Goal: Information Seeking & Learning: Learn about a topic

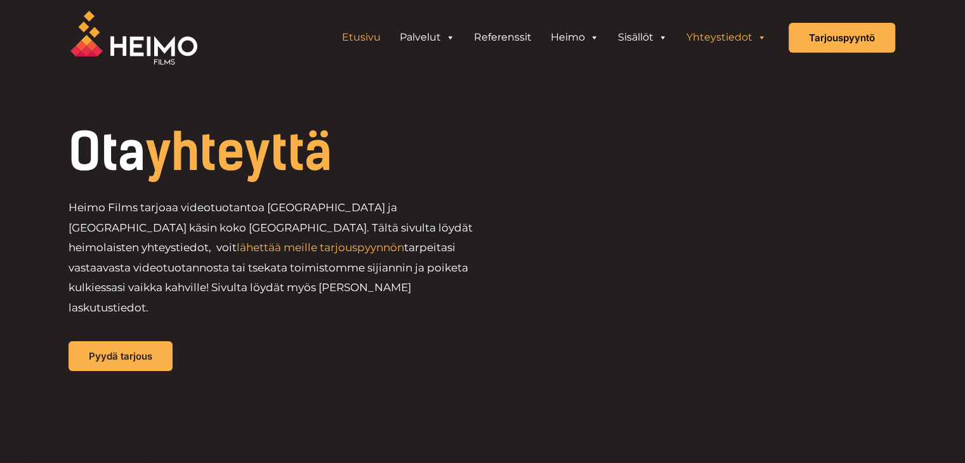
click at [372, 26] on link "Etusivu" at bounding box center [361, 37] width 58 height 25
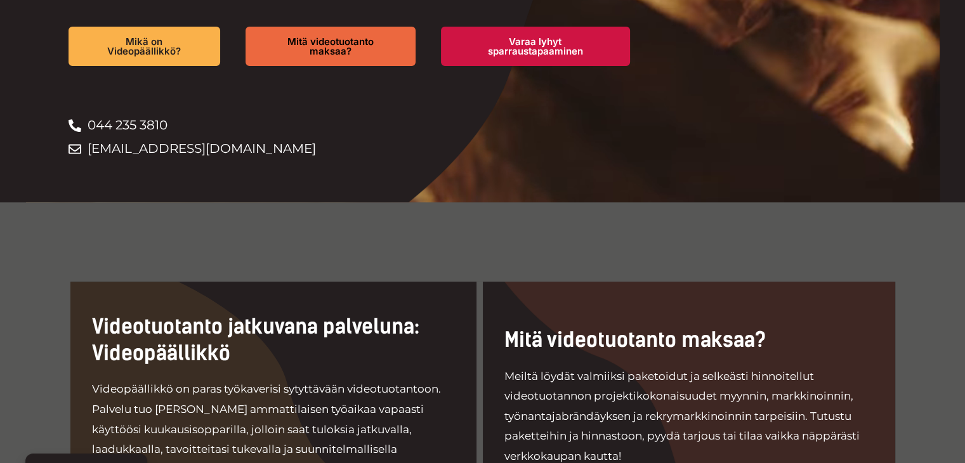
scroll to position [381, 0]
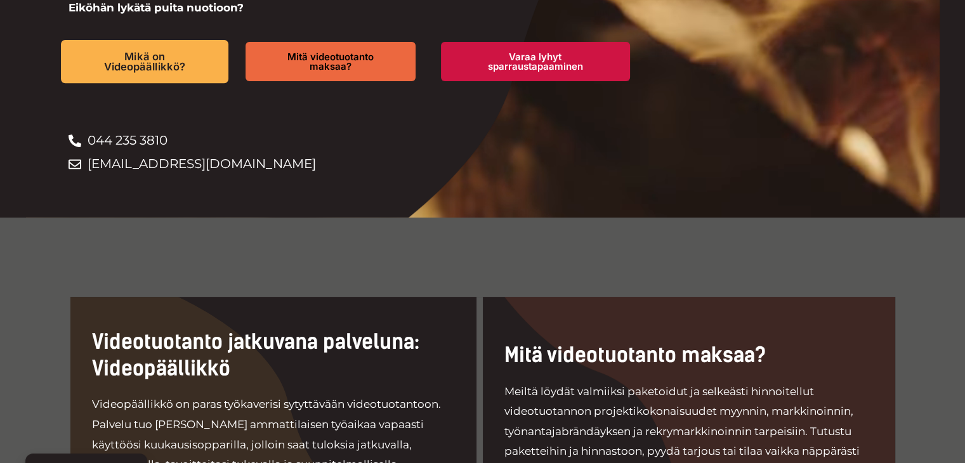
click at [160, 69] on span "Mikä on Videopäällikkö?" at bounding box center [144, 61] width 122 height 21
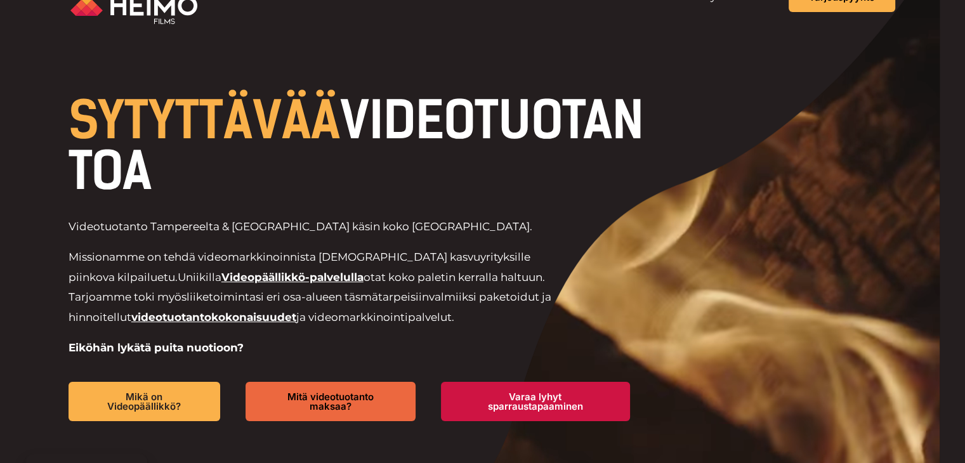
scroll to position [0, 0]
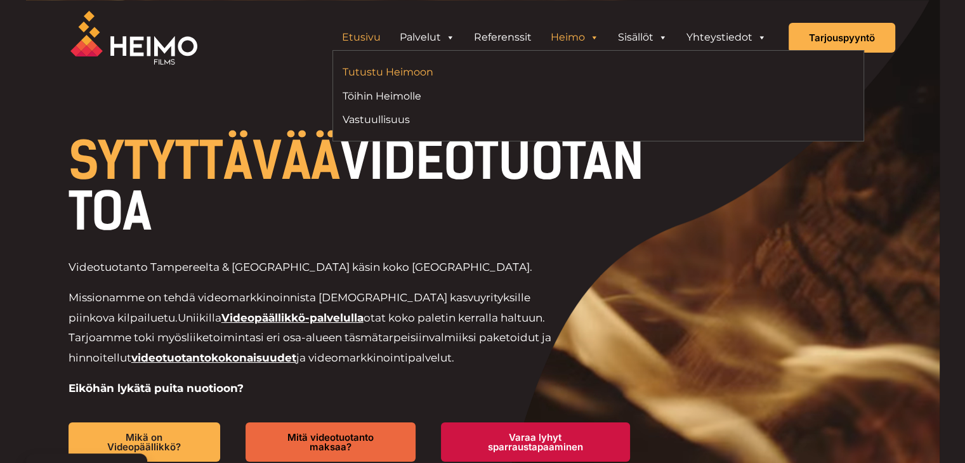
click at [391, 69] on link "Tutustu Heimoon" at bounding box center [466, 71] width 246 height 17
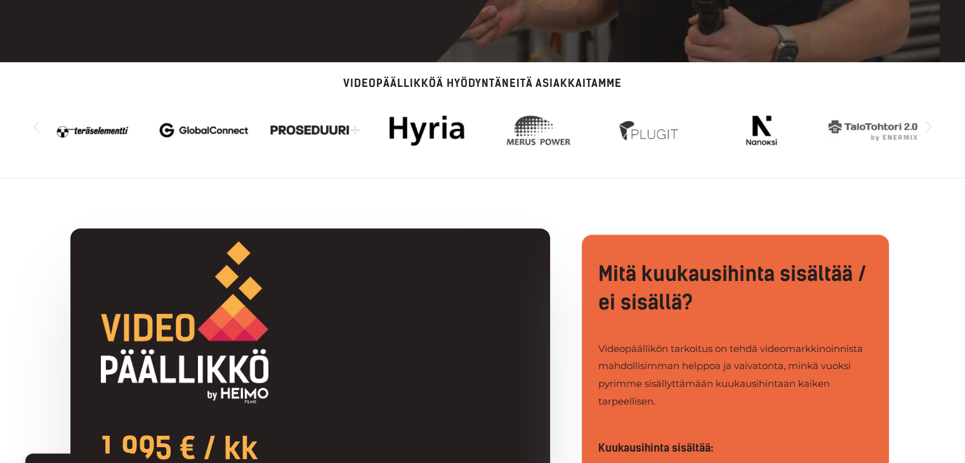
scroll to position [381, 0]
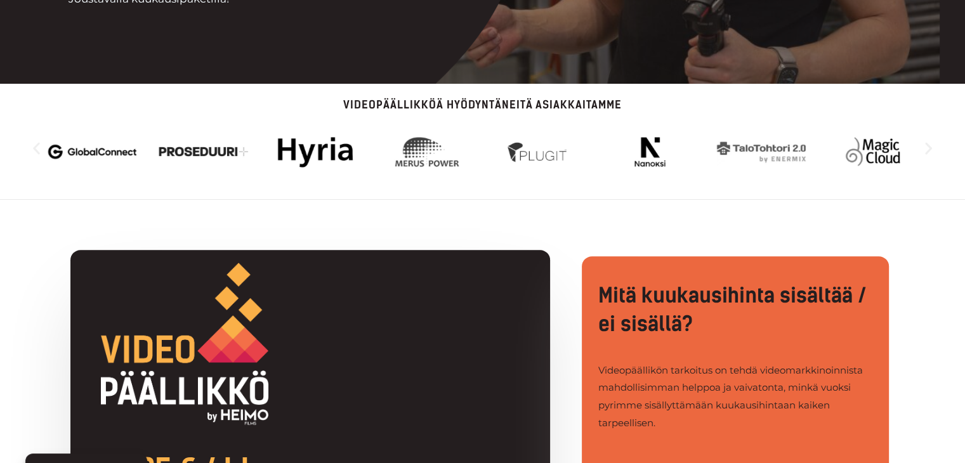
click at [926, 152] on icon "Seuraava dia" at bounding box center [928, 148] width 7 height 12
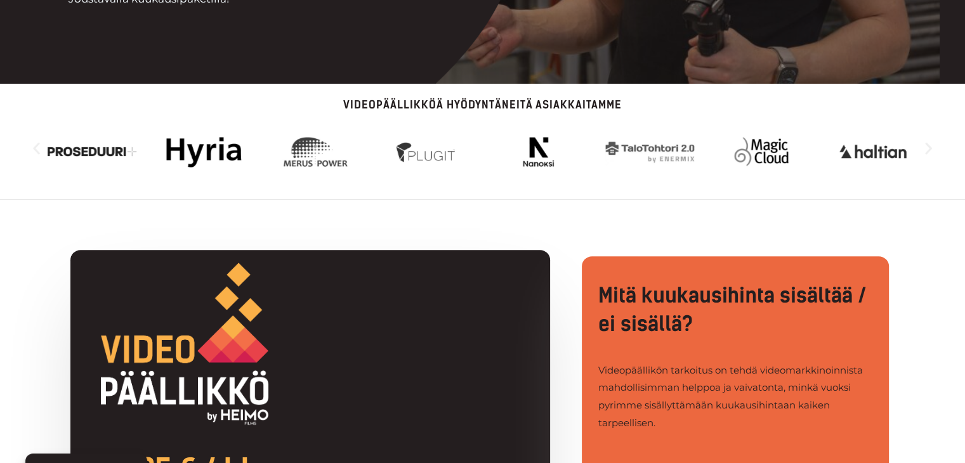
click at [926, 152] on icon "Seuraava dia" at bounding box center [928, 148] width 7 height 12
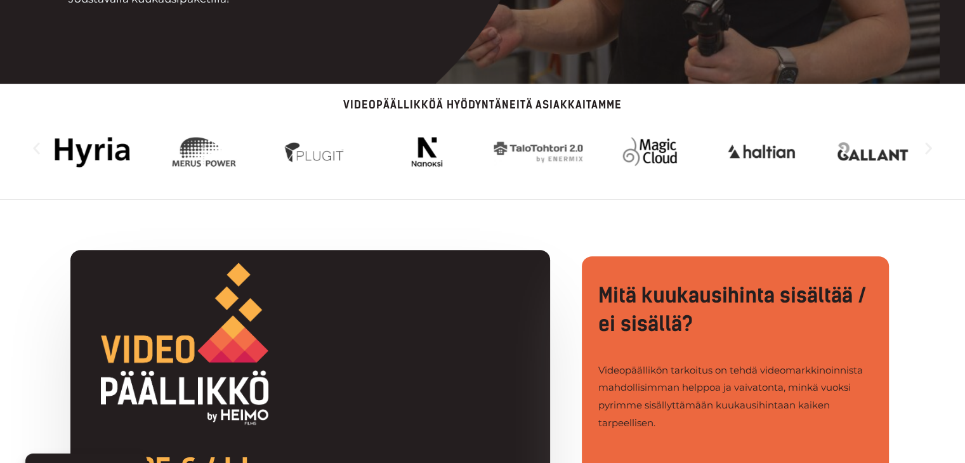
click at [926, 152] on icon "Seuraava dia" at bounding box center [928, 148] width 7 height 12
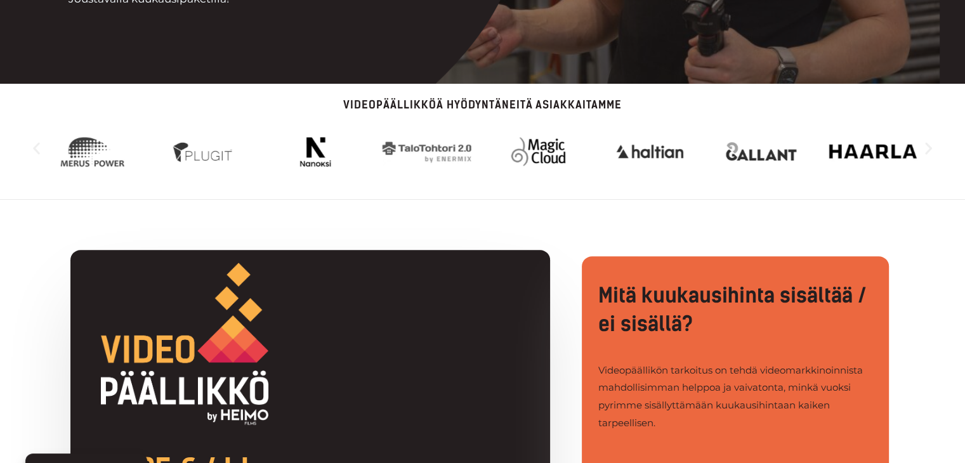
click at [926, 152] on icon "Seuraava dia" at bounding box center [928, 148] width 7 height 12
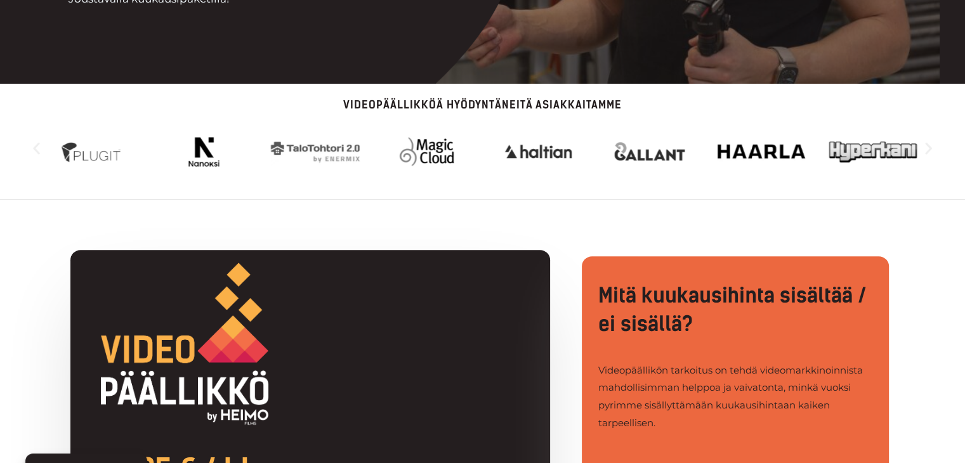
click at [926, 152] on icon "Seuraava dia" at bounding box center [928, 148] width 7 height 12
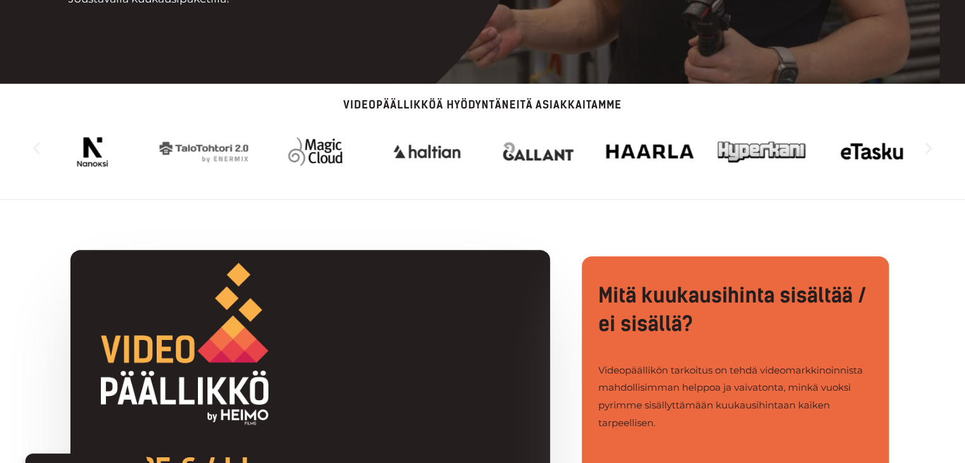
click at [926, 152] on icon "Seuraava dia" at bounding box center [928, 148] width 7 height 12
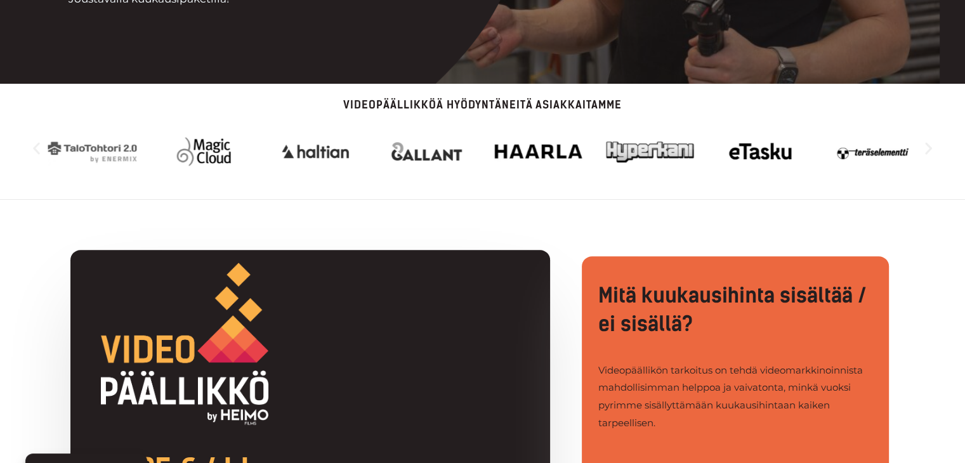
click at [926, 152] on icon "Seuraava dia" at bounding box center [928, 148] width 7 height 12
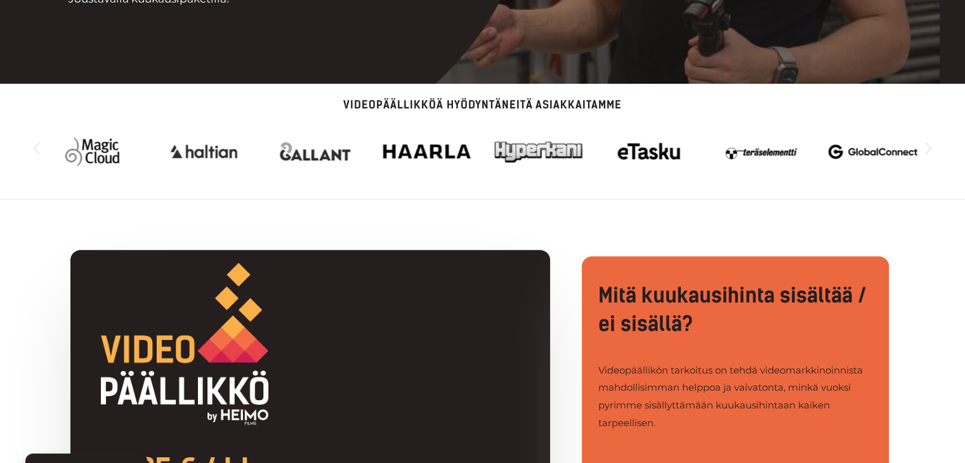
click at [926, 152] on icon "Seuraava dia" at bounding box center [928, 148] width 7 height 12
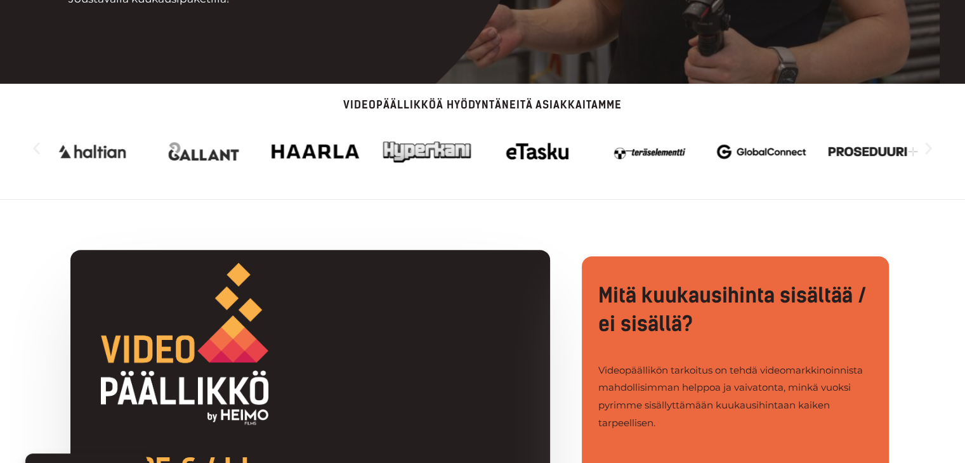
click at [926, 152] on icon "Seuraava dia" at bounding box center [928, 148] width 7 height 12
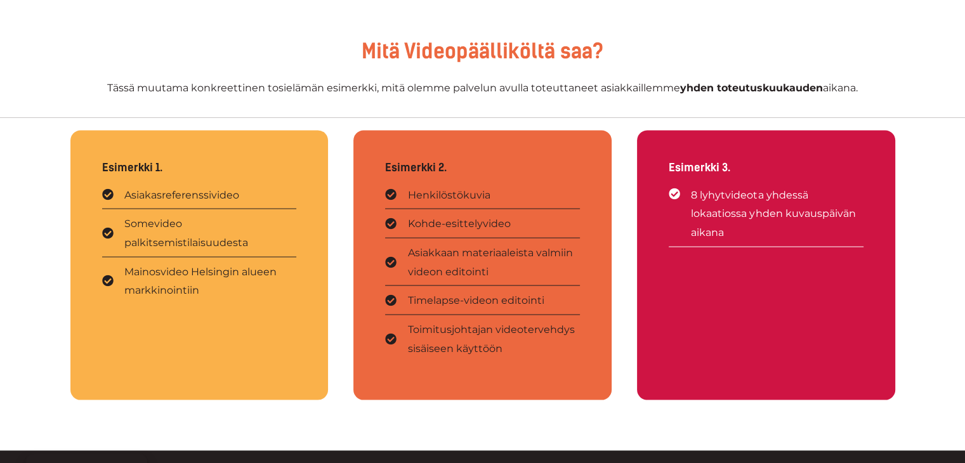
scroll to position [2411, 0]
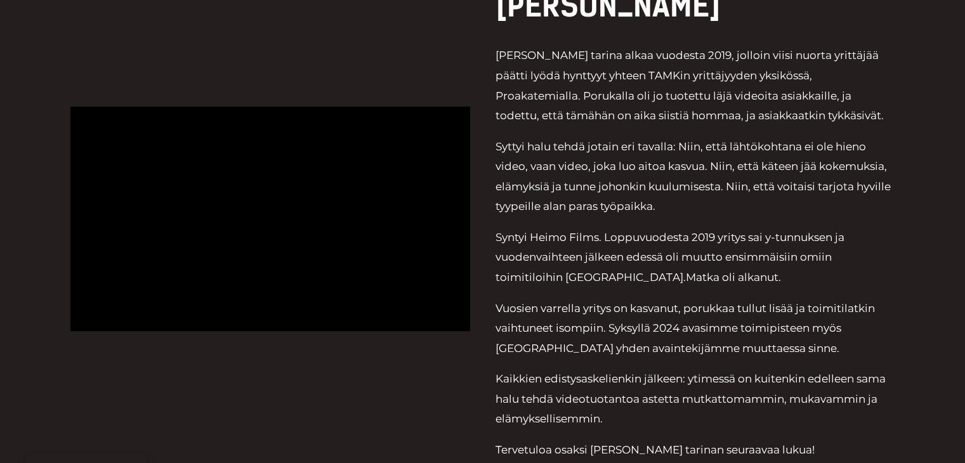
scroll to position [444, 0]
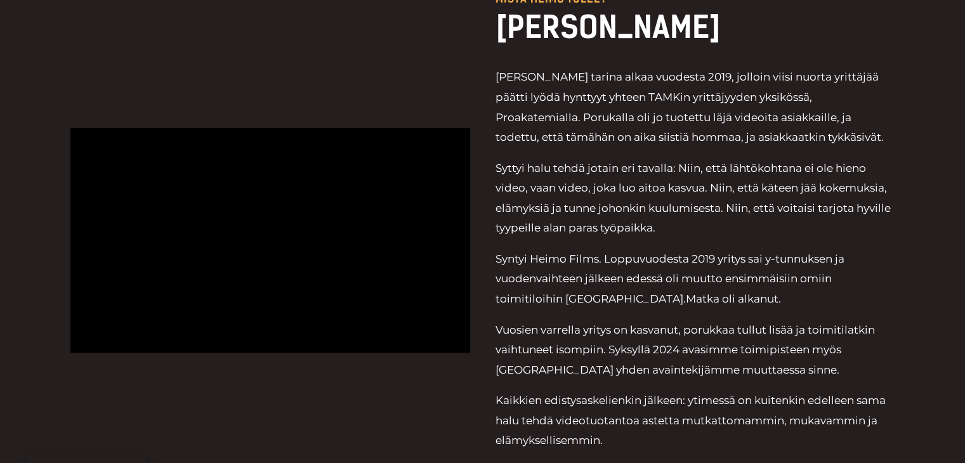
click at [577, 305] on p "Syntyi Heimo Films. Loppuvuodesta 2019 yritys sai y-tunnuksen ja vuodenvaihteen…" at bounding box center [695, 279] width 400 height 60
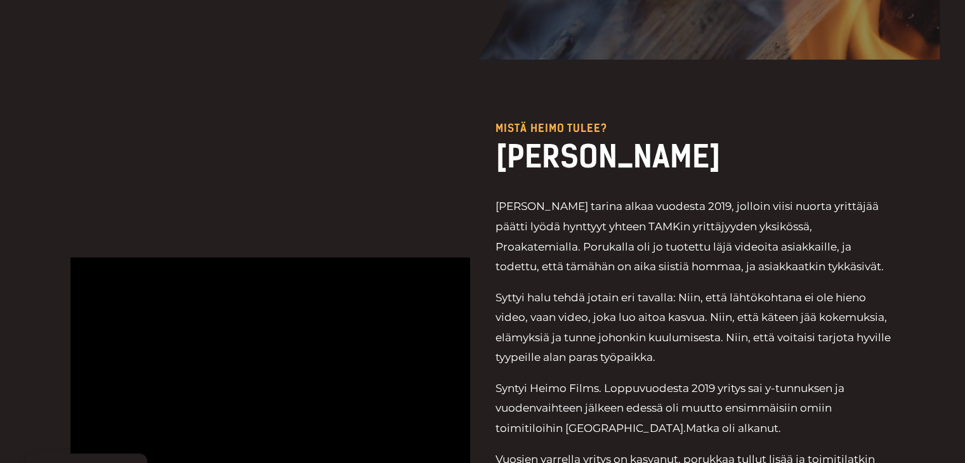
scroll to position [0, 0]
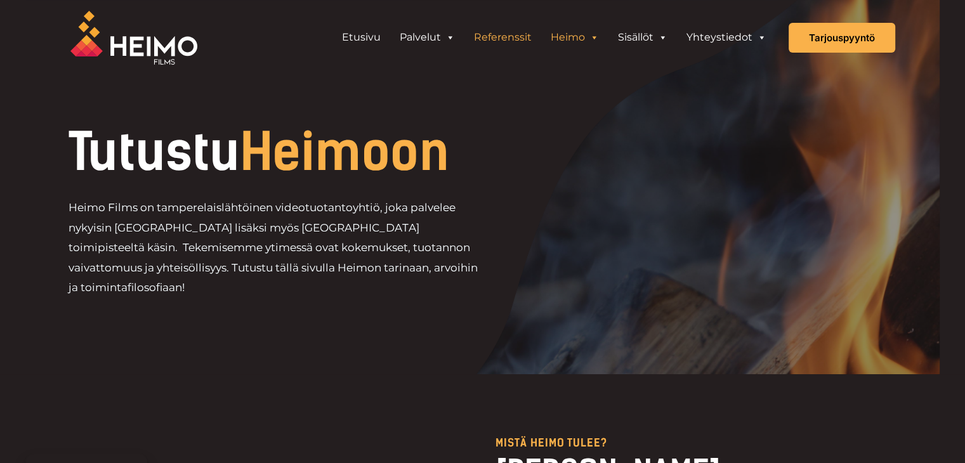
click at [491, 36] on link "Referenssit" at bounding box center [502, 37] width 77 height 25
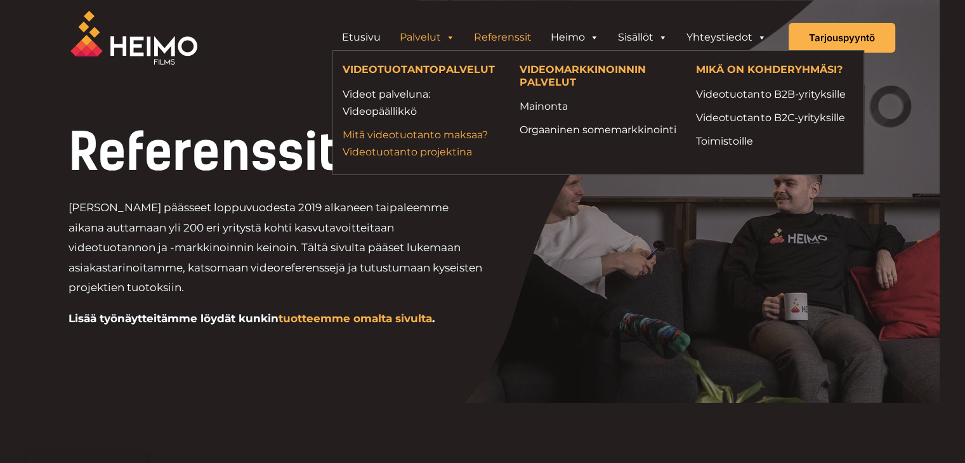
click at [388, 134] on link "Mitä videotuotanto maksaa? Videotuotanto projektina" at bounding box center [422, 143] width 158 height 34
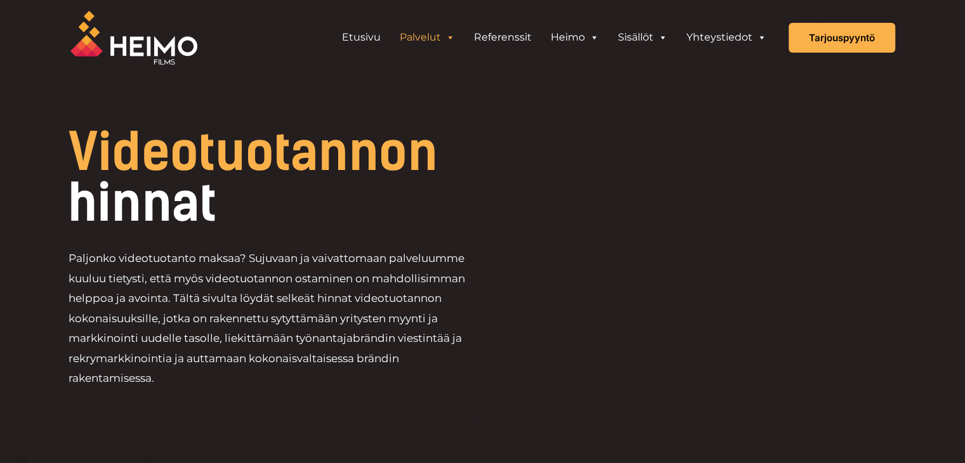
click at [329, 218] on h1 "Videotuotannon hinnat" at bounding box center [319, 178] width 501 height 102
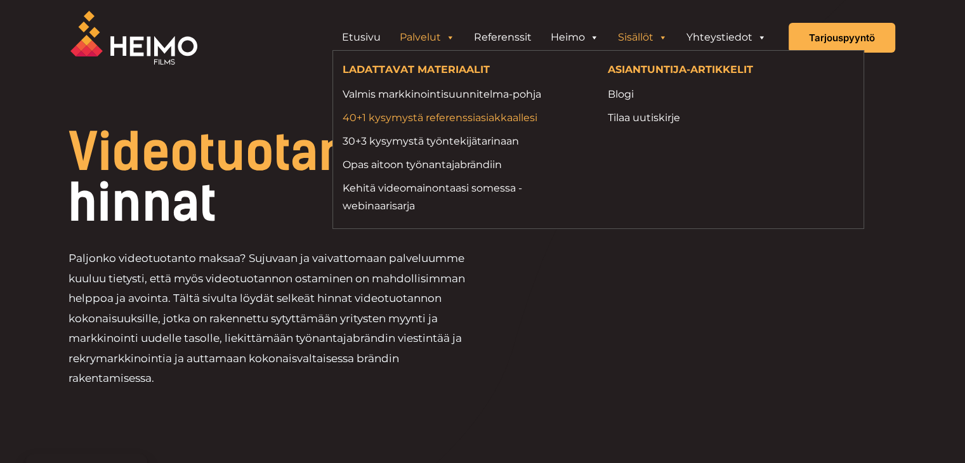
click at [472, 121] on link "40+1 kysymystä referenssiasiakkaallesi" at bounding box center [466, 117] width 246 height 17
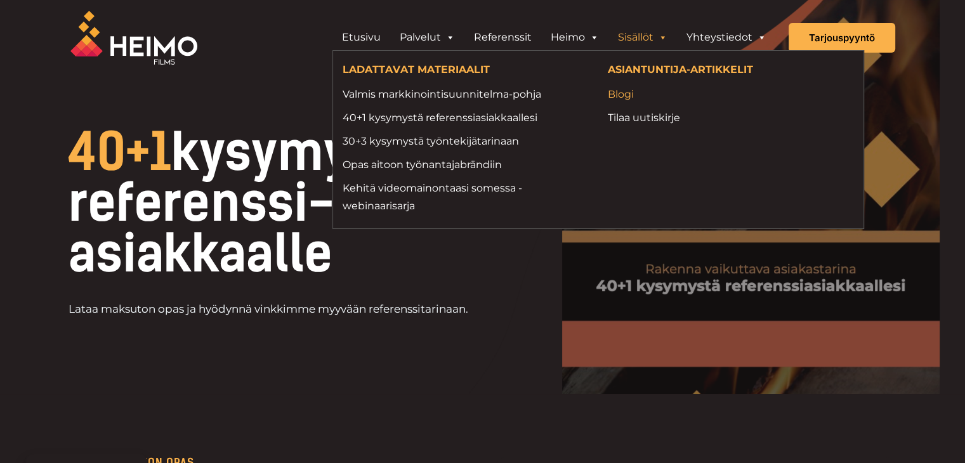
click at [632, 101] on link "Blogi" at bounding box center [731, 94] width 246 height 17
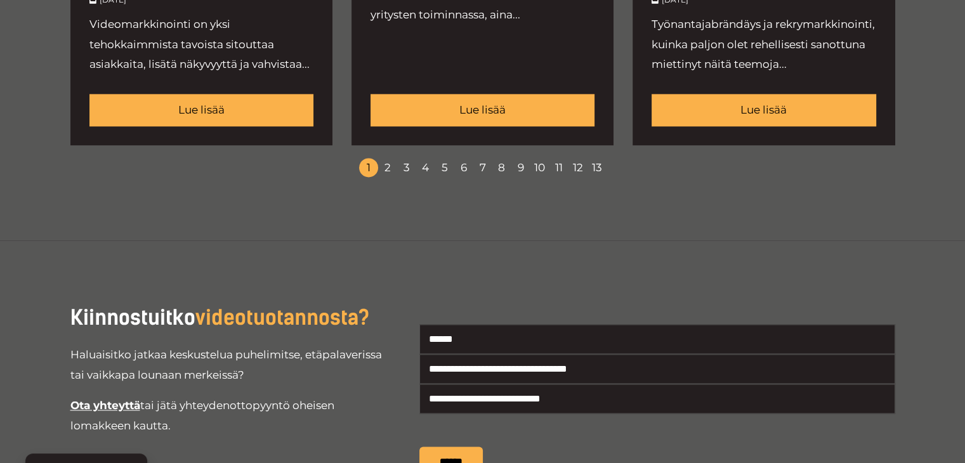
scroll to position [1776, 0]
